Goal: Check status: Verify the current state of an ongoing process or item

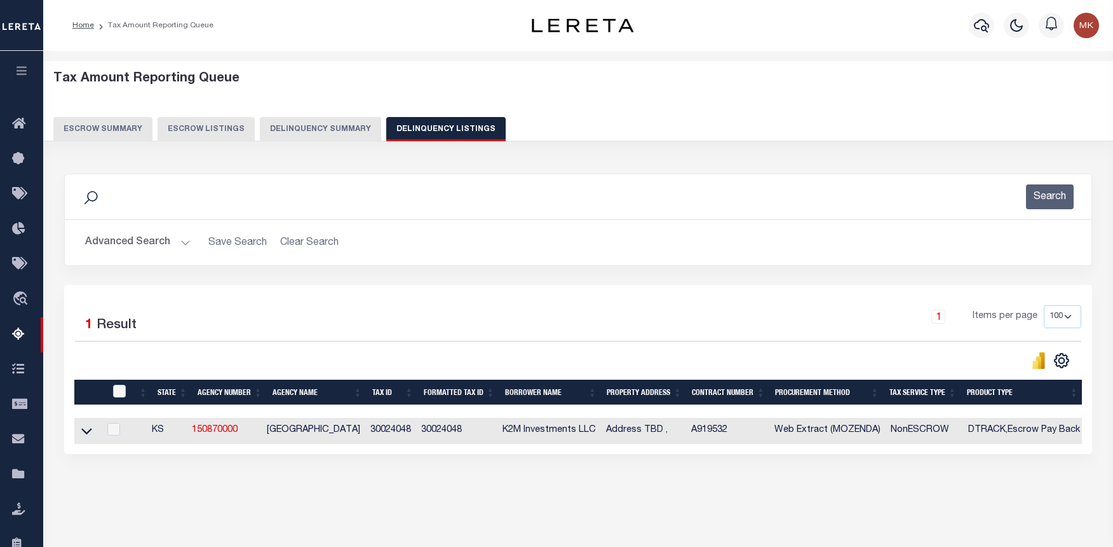
select select "100"
click at [173, 244] on button "Advanced Search" at bounding box center [137, 242] width 105 height 25
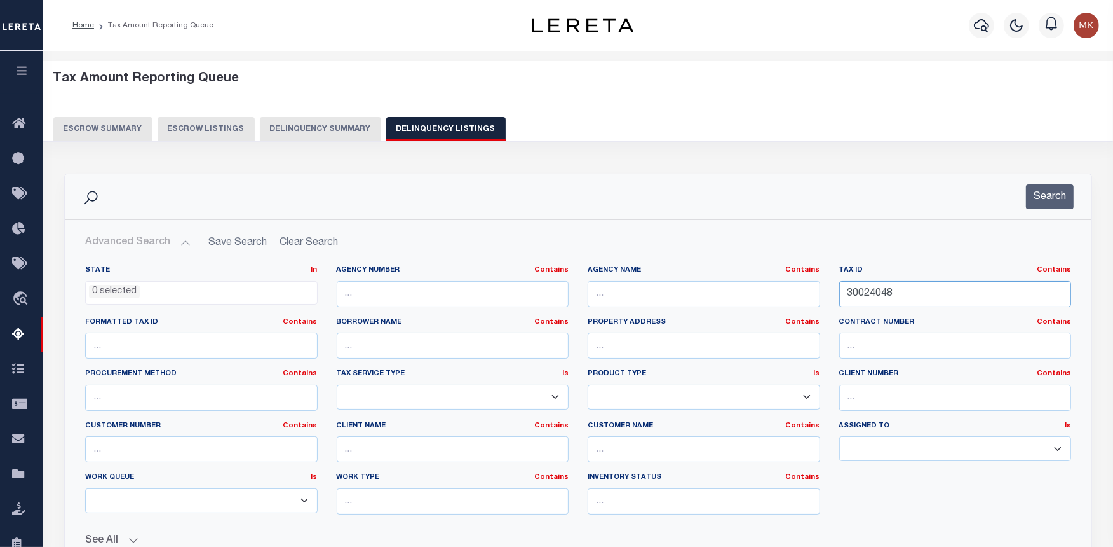
click at [863, 283] on input "30024048" at bounding box center [955, 294] width 233 height 26
click at [862, 292] on input "30024048" at bounding box center [955, 294] width 233 height 26
paste input "9"
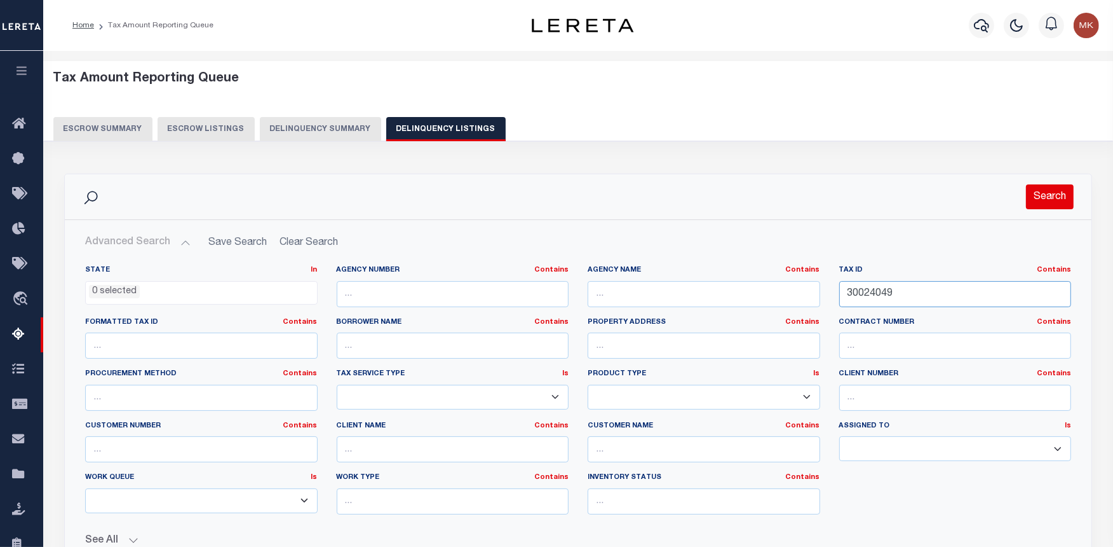
type input "30024049"
click at [1043, 201] on button "Search" at bounding box center [1050, 196] width 48 height 25
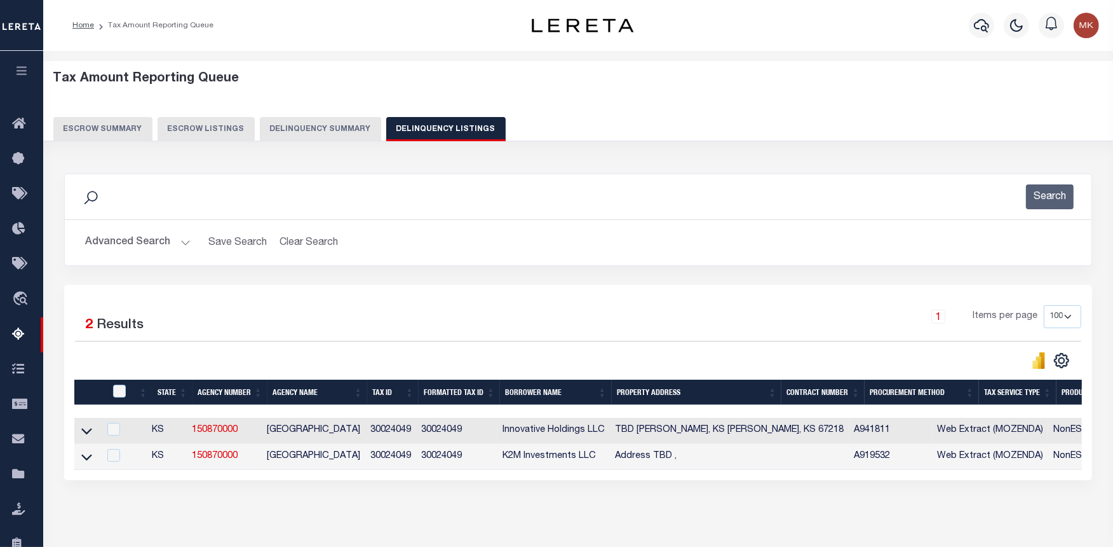
scroll to position [127, 0]
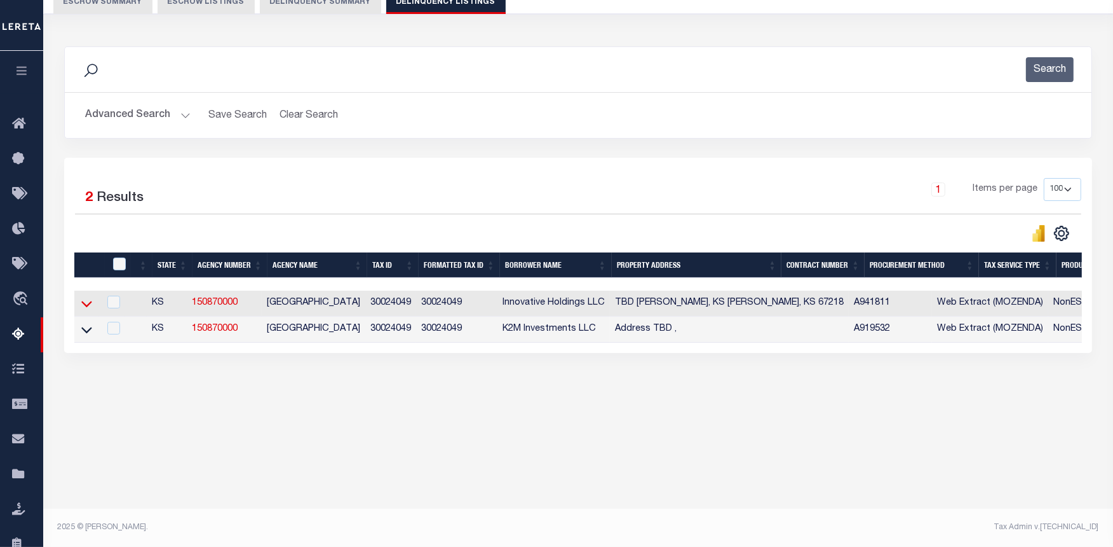
click at [83, 308] on icon at bounding box center [86, 303] width 11 height 13
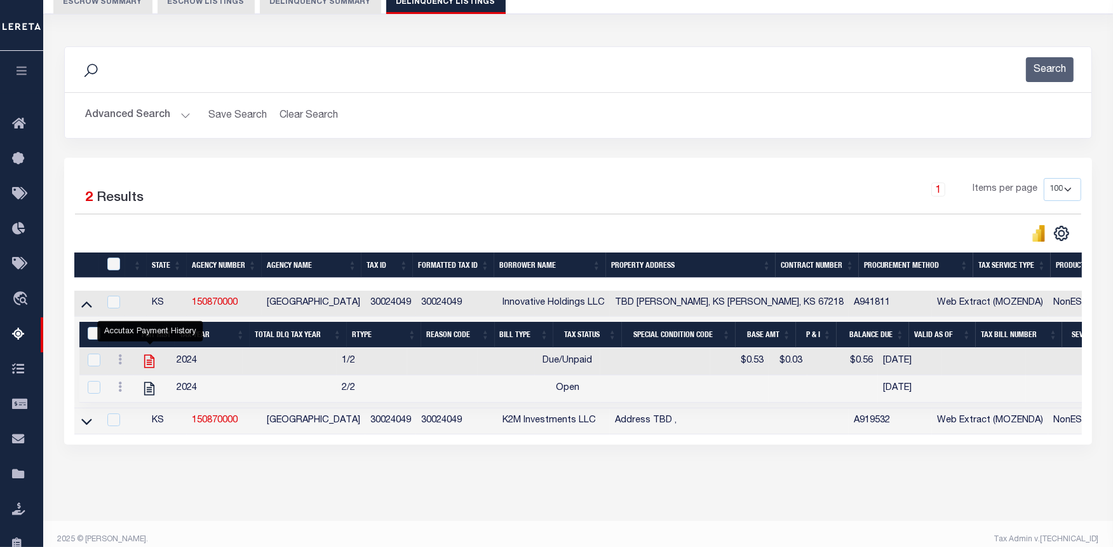
click at [148, 365] on icon "" at bounding box center [149, 361] width 10 height 13
checkbox input "true"
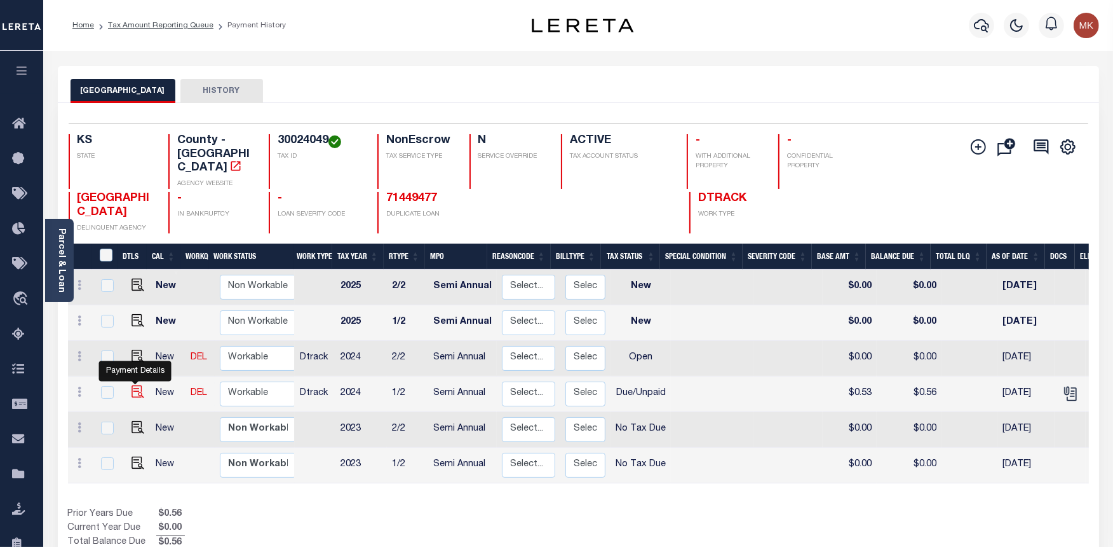
click at [135, 385] on img "" at bounding box center [138, 391] width 13 height 13
checkbox input "true"
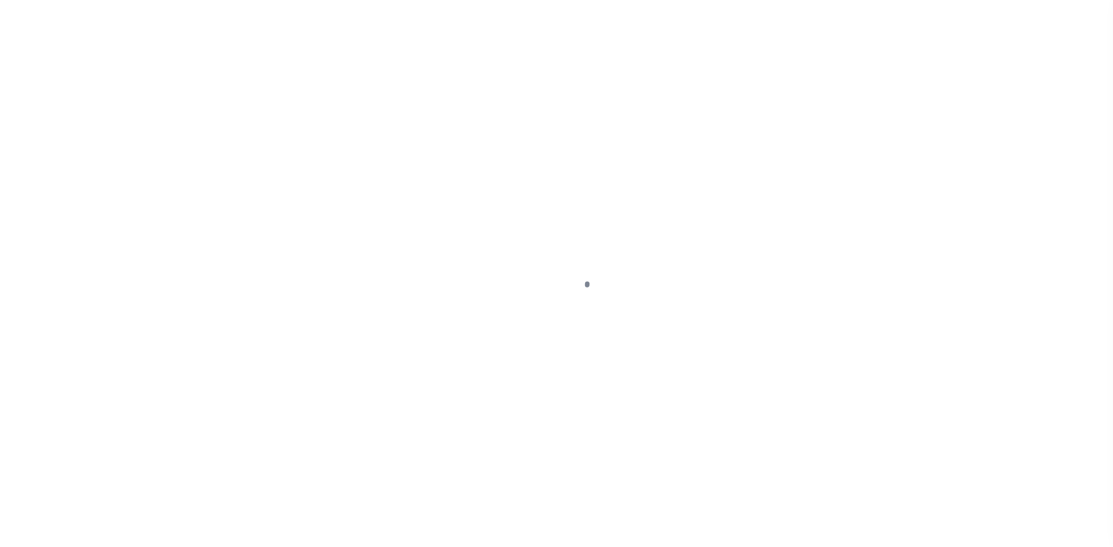
select select "DUE"
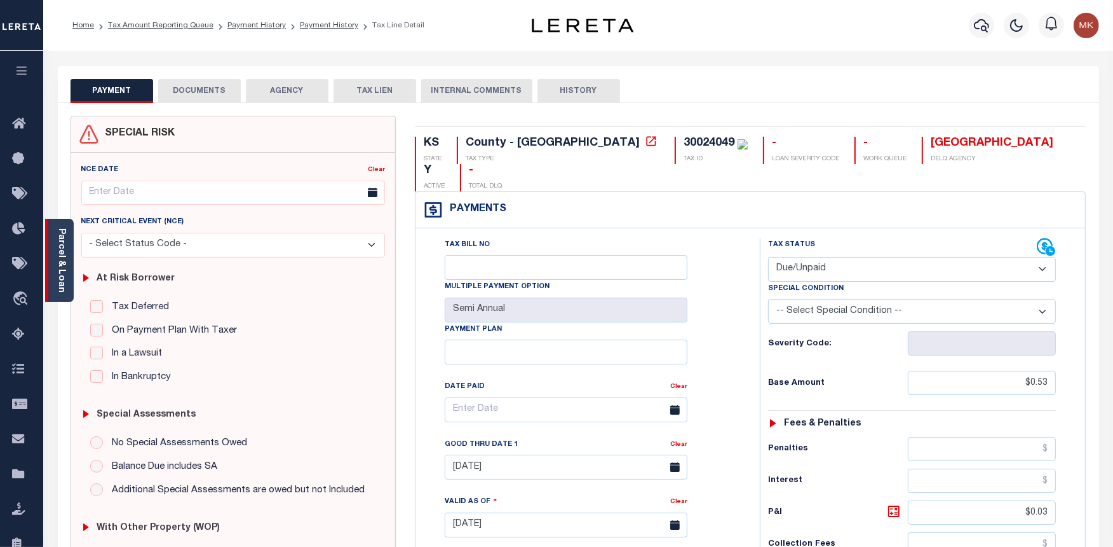
click at [57, 246] on link "Parcel & Loan" at bounding box center [61, 260] width 9 height 64
